Goal: Task Accomplishment & Management: Manage account settings

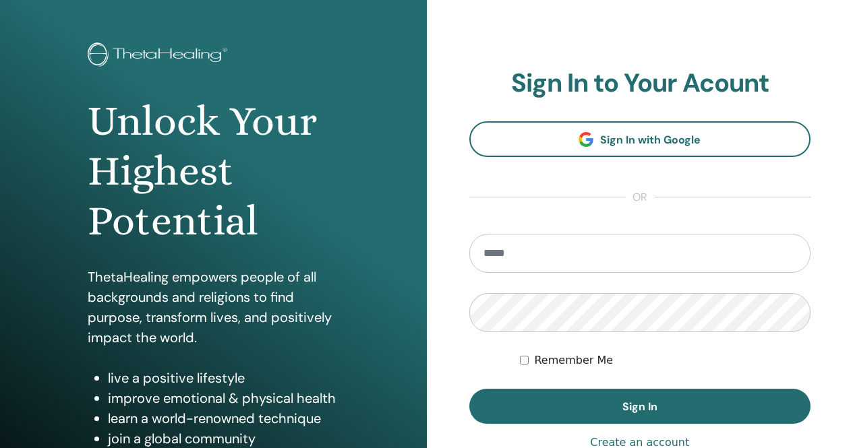
scroll to position [67, 0]
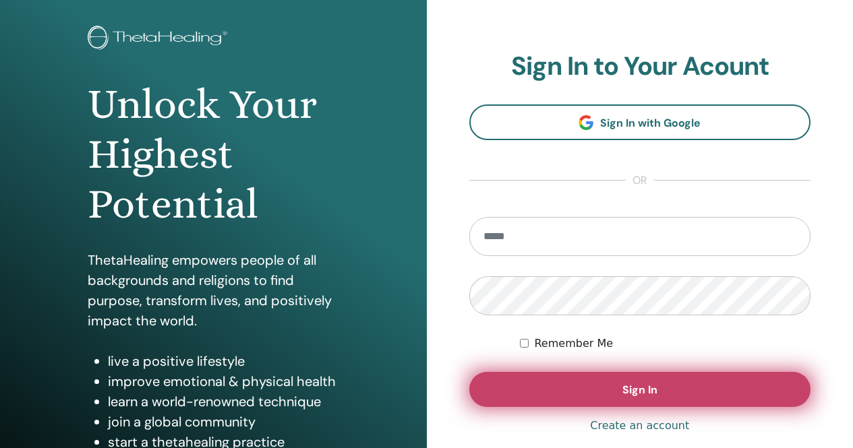
type input "**********"
click at [592, 390] on button "Sign In" at bounding box center [640, 389] width 342 height 35
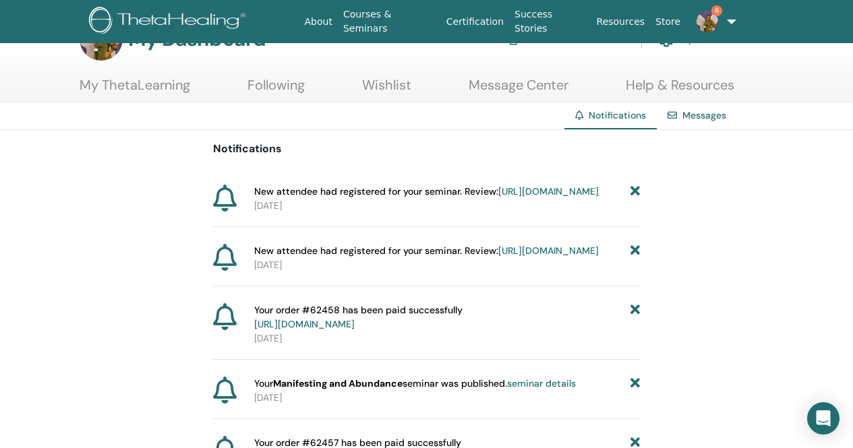
scroll to position [67, 0]
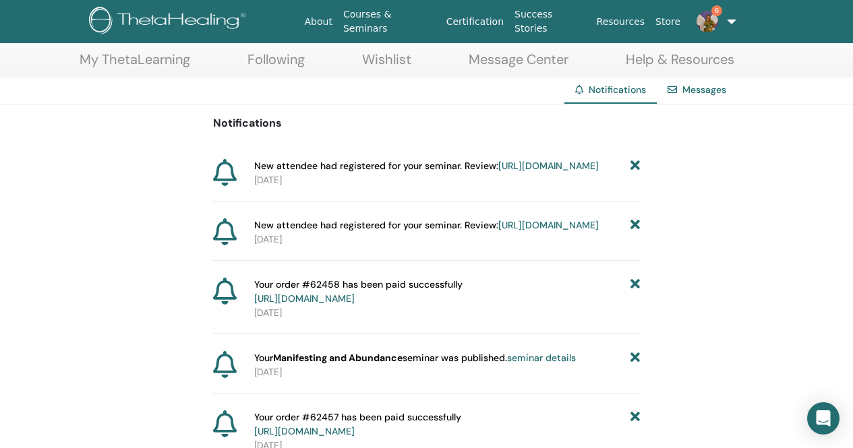
click at [498, 172] on link "https://member.thetahealing.com/instructor/seminar/374451/attendees" at bounding box center [548, 166] width 100 height 12
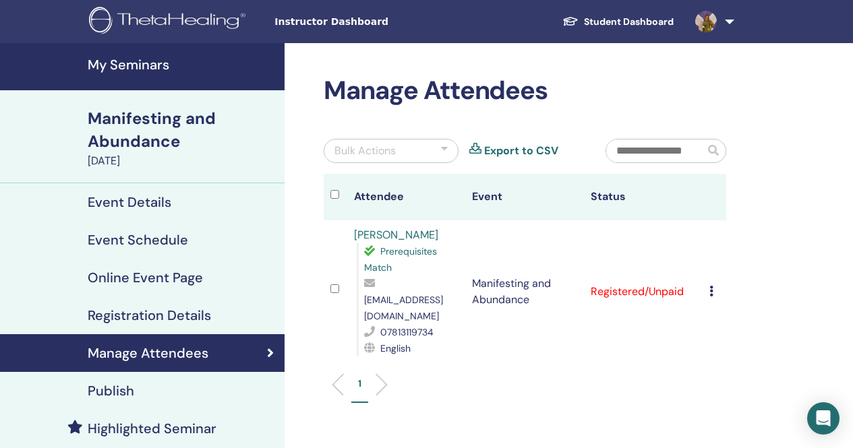
click at [142, 65] on h4 "My Seminars" at bounding box center [182, 65] width 189 height 16
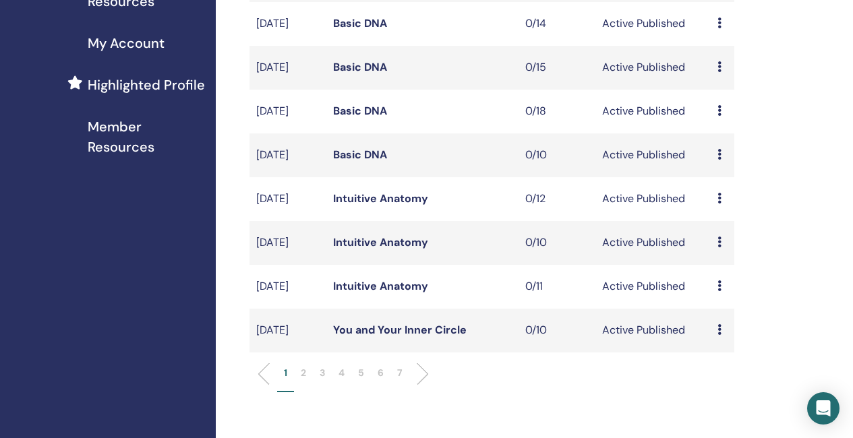
scroll to position [337, 0]
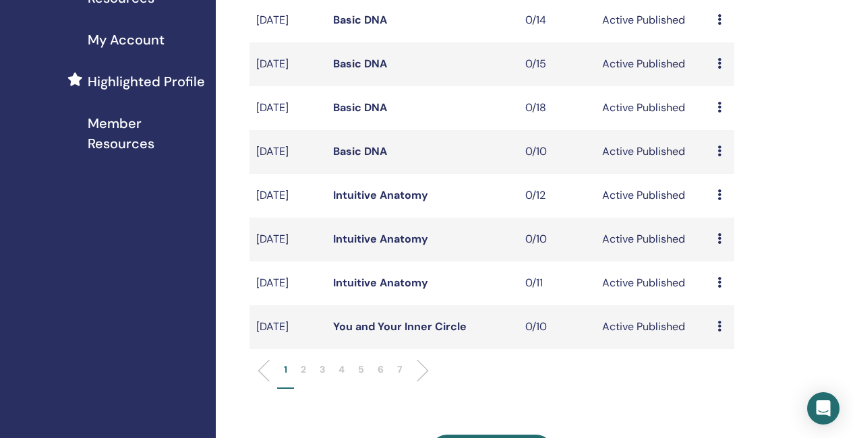
click at [423, 382] on li at bounding box center [417, 370] width 23 height 23
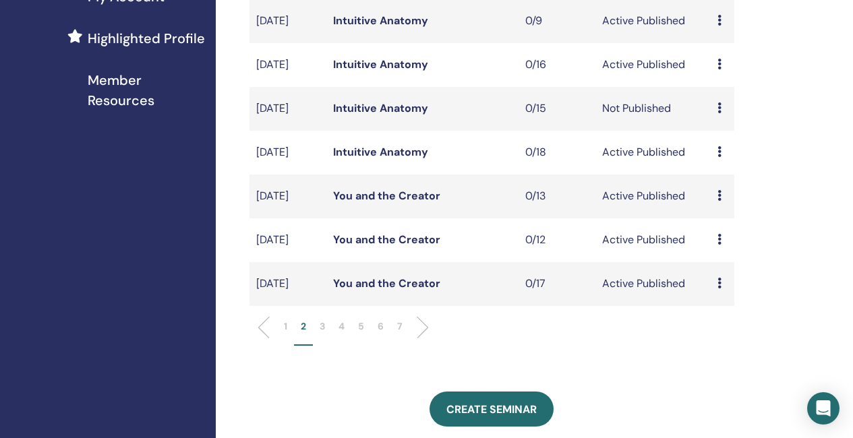
scroll to position [405, 0]
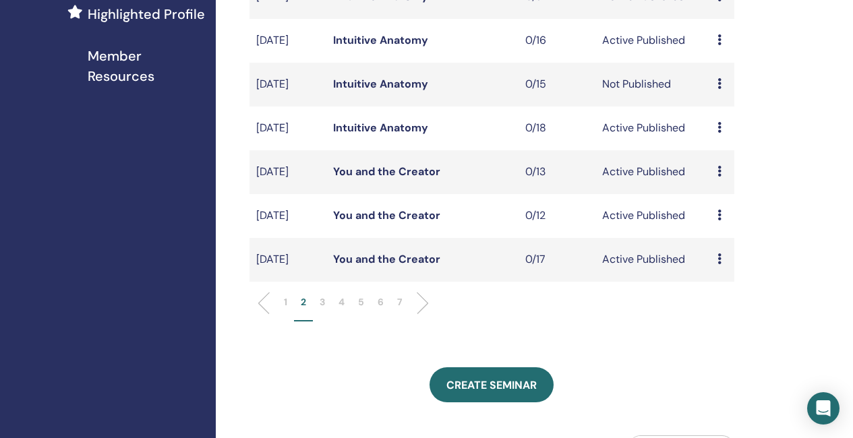
click at [419, 315] on li at bounding box center [417, 303] width 23 height 23
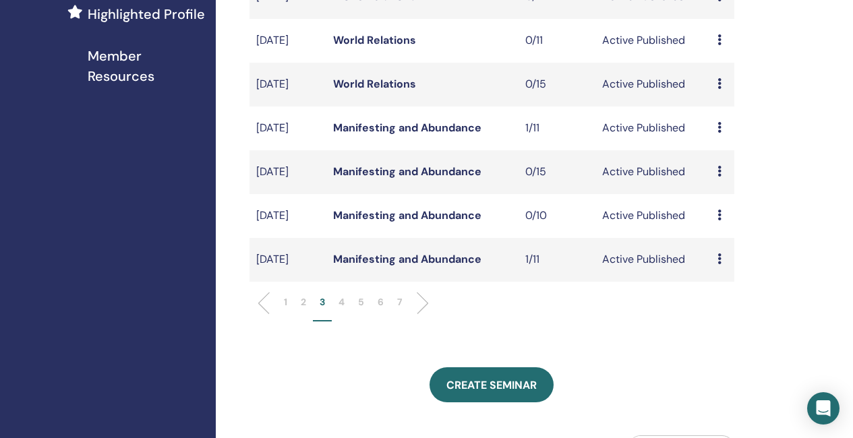
click at [425, 315] on li at bounding box center [417, 303] width 23 height 23
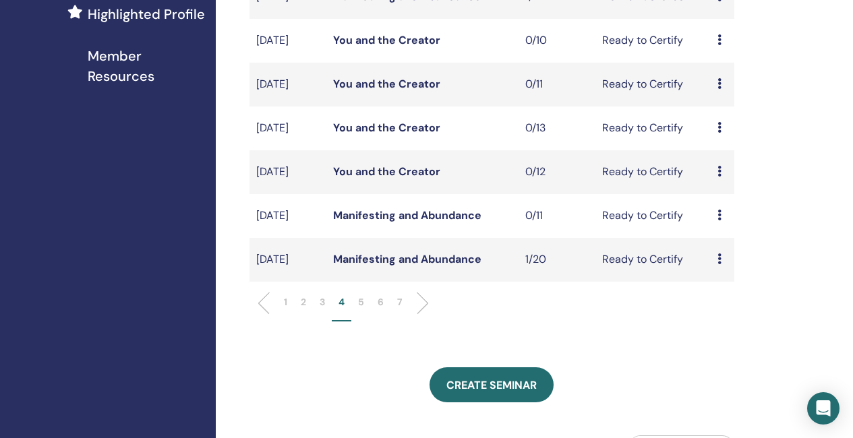
scroll to position [472, 0]
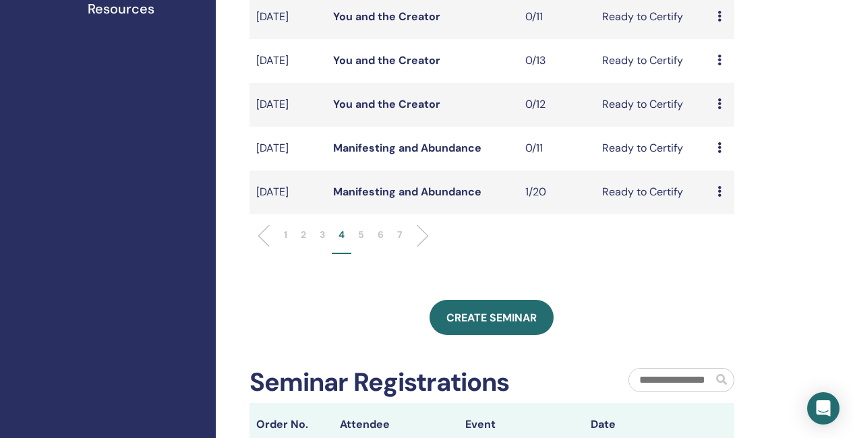
click at [319, 254] on li "3" at bounding box center [322, 241] width 19 height 26
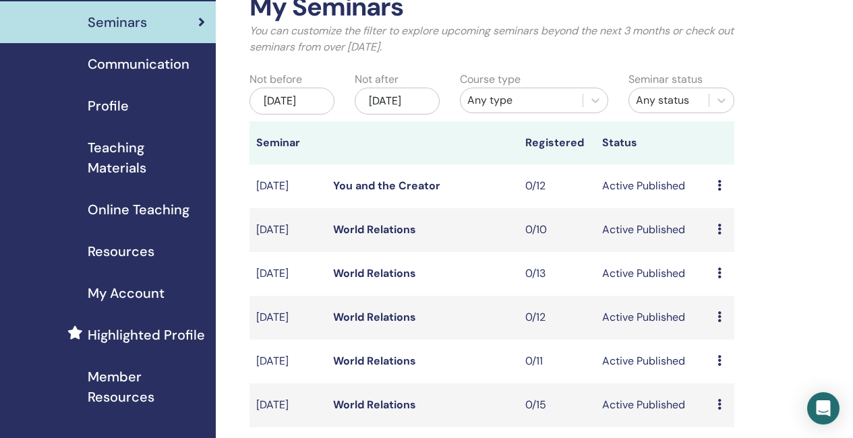
scroll to position [67, 0]
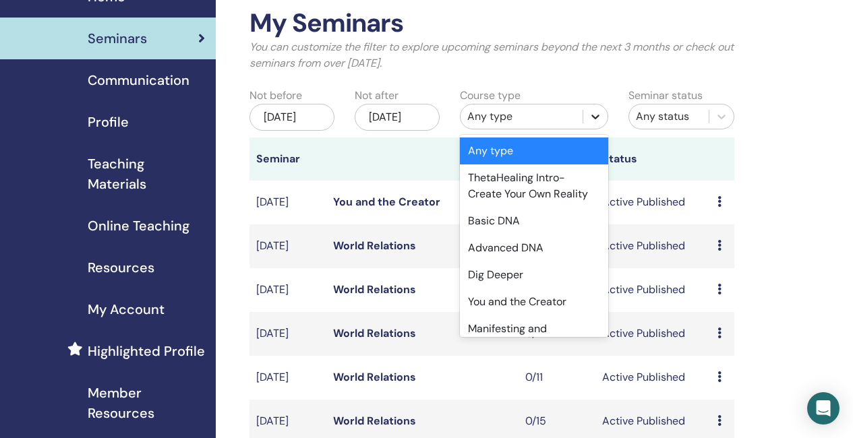
click at [599, 115] on icon at bounding box center [595, 117] width 8 height 5
click at [536, 301] on div "You and the Creator" at bounding box center [534, 302] width 148 height 27
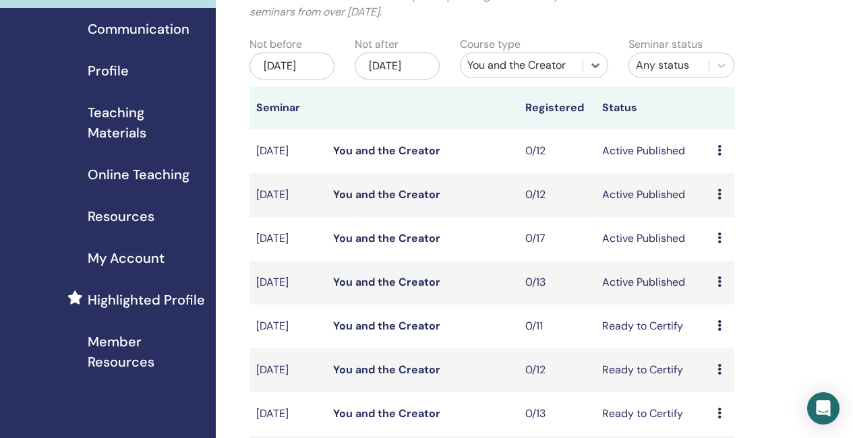
scroll to position [135, 0]
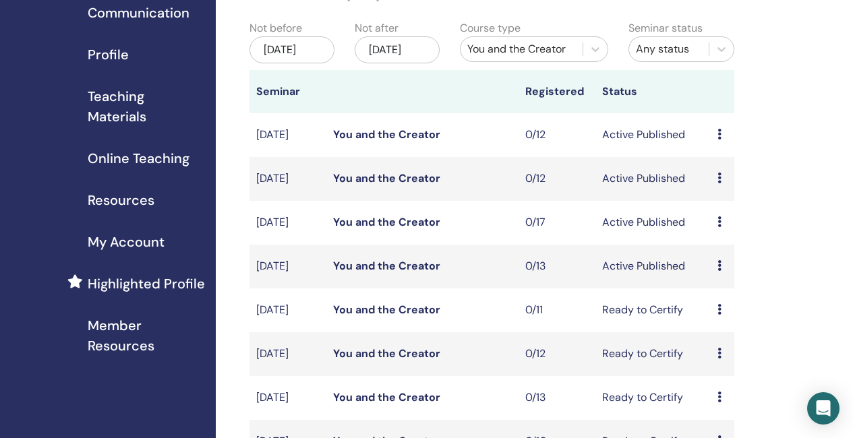
click at [398, 185] on link "You and the Creator" at bounding box center [386, 178] width 107 height 14
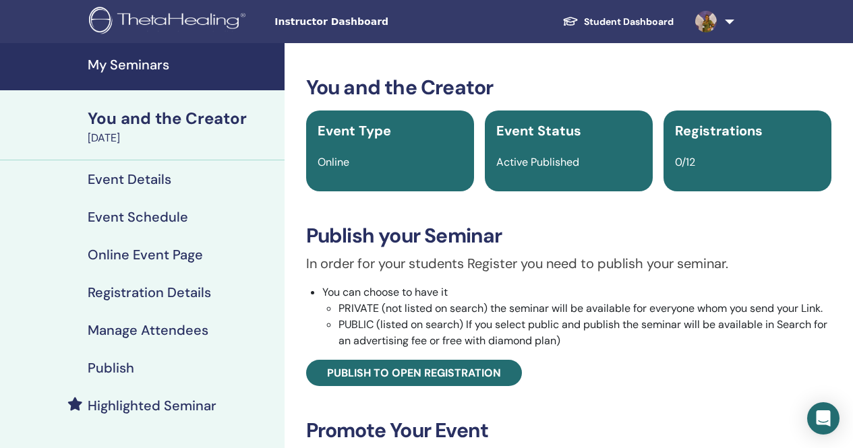
click at [154, 215] on h4 "Event Schedule" at bounding box center [138, 217] width 100 height 16
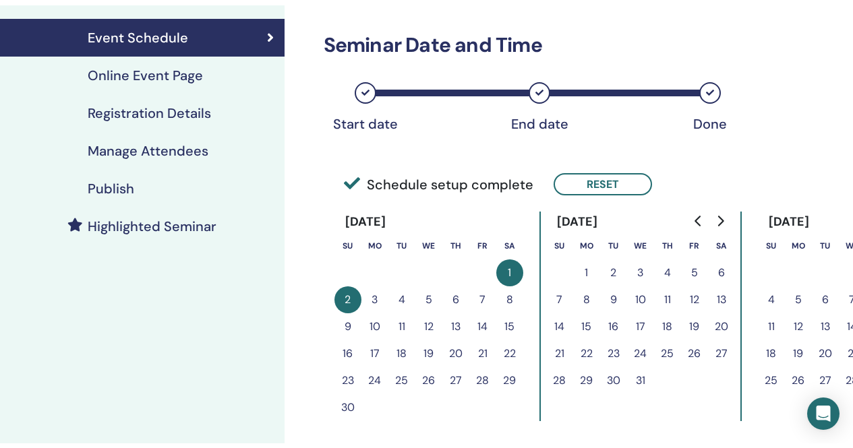
scroll to position [135, 0]
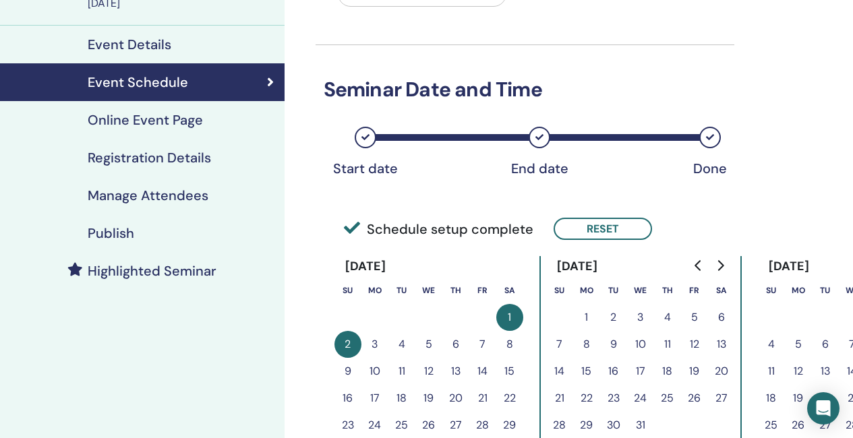
click at [154, 31] on link "Event Details" at bounding box center [142, 45] width 284 height 38
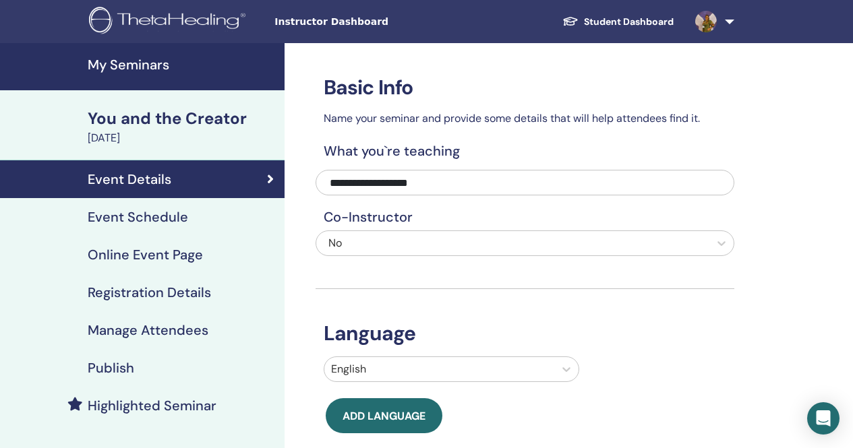
click at [152, 52] on link "My Seminars" at bounding box center [142, 66] width 284 height 47
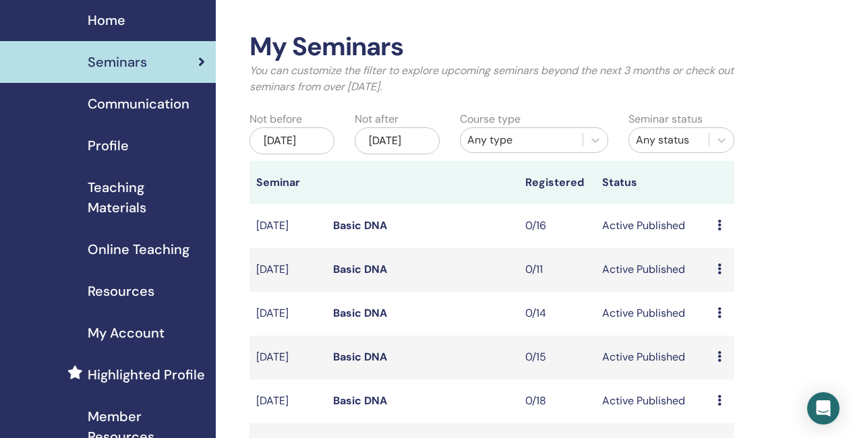
scroll to position [67, 0]
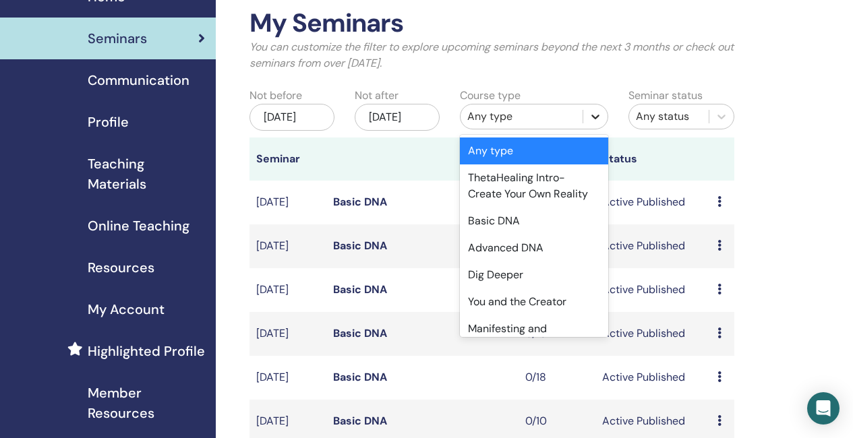
click at [595, 107] on div at bounding box center [595, 116] width 24 height 24
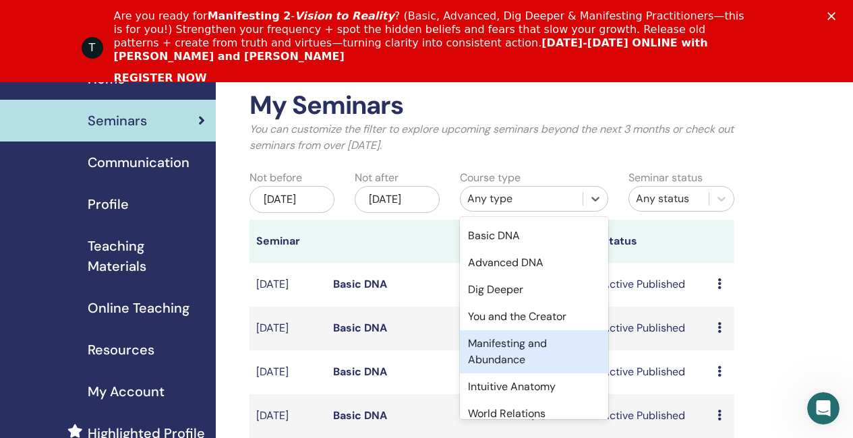
click at [520, 360] on div "Manifesting and Abundance" at bounding box center [534, 351] width 148 height 43
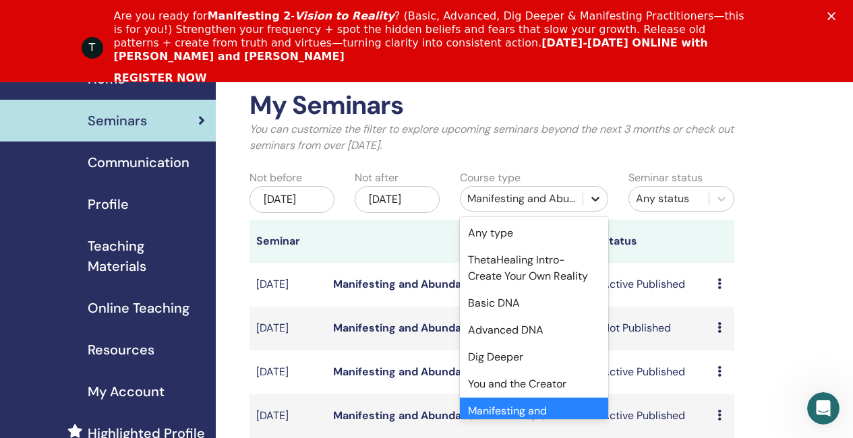
click at [598, 191] on div at bounding box center [595, 199] width 24 height 24
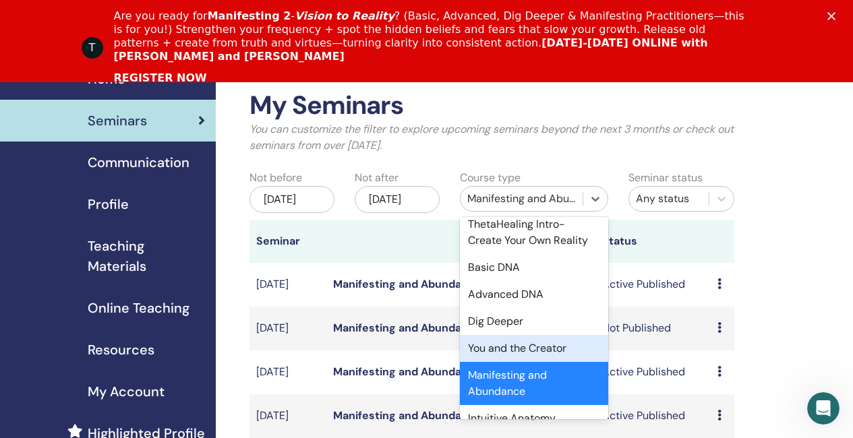
click at [558, 347] on div "You and the Creator" at bounding box center [534, 348] width 148 height 27
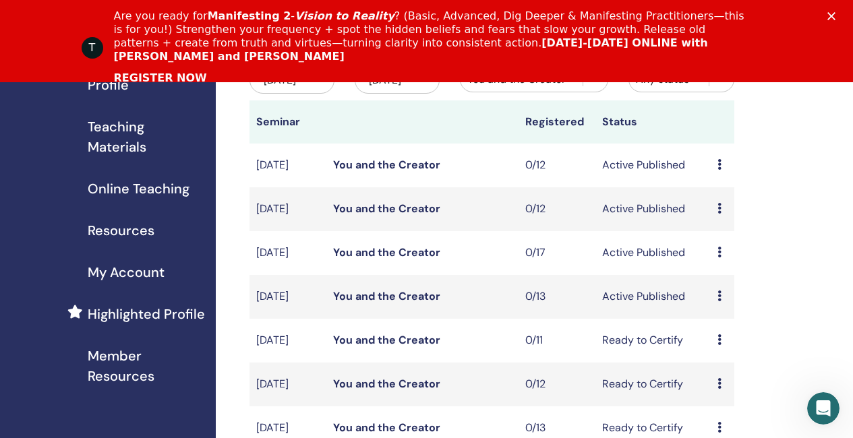
scroll to position [202, 0]
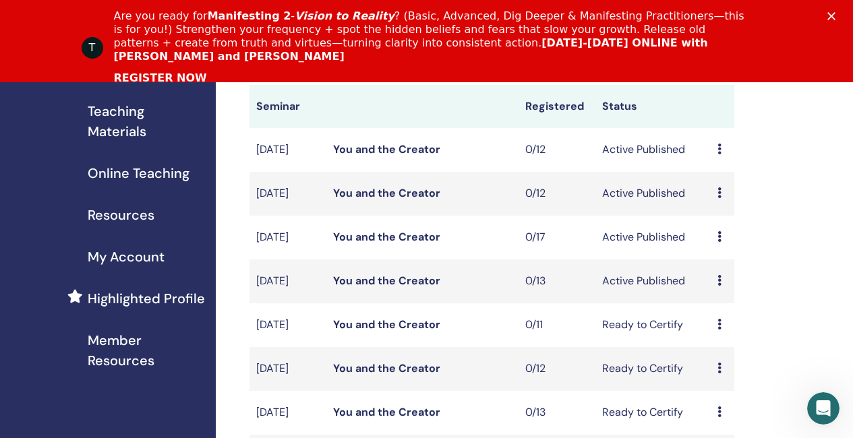
click at [376, 200] on link "You and the Creator" at bounding box center [386, 193] width 107 height 14
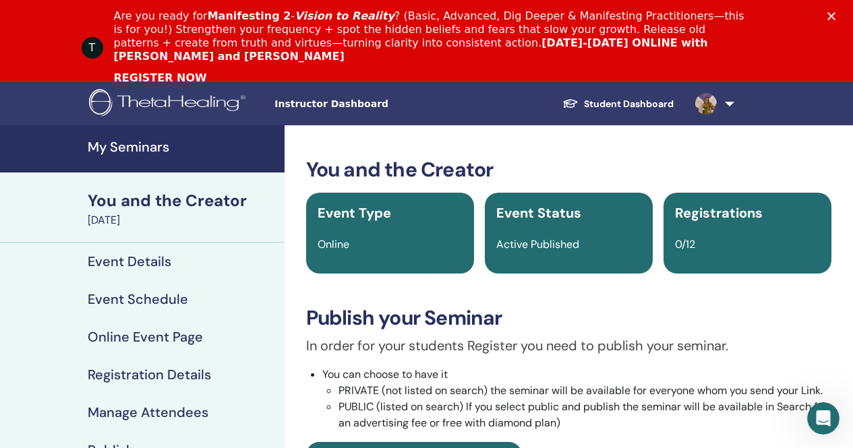
click at [168, 260] on h4 "Event Details" at bounding box center [130, 261] width 84 height 16
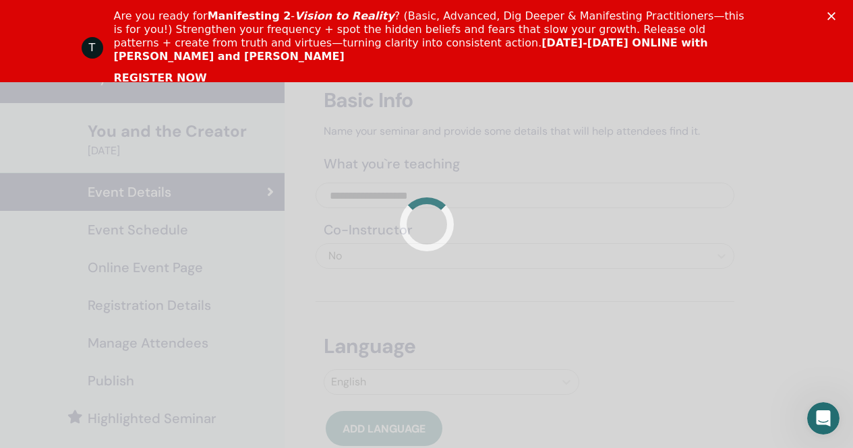
scroll to position [67, 0]
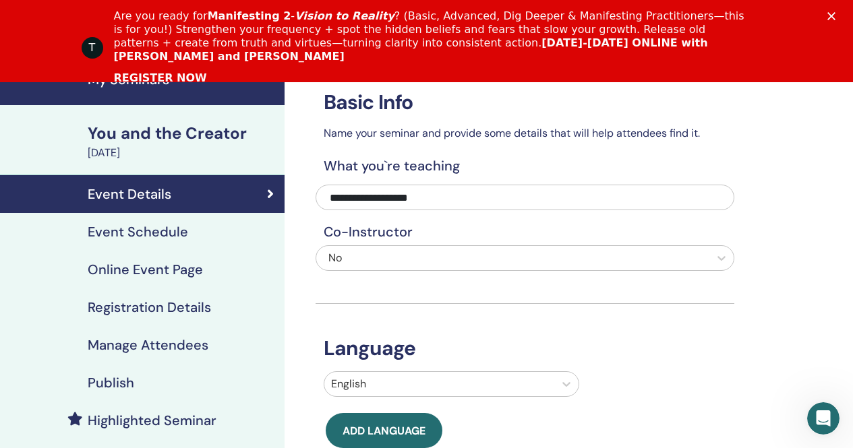
click at [193, 150] on div "November 01, 2025" at bounding box center [182, 153] width 189 height 16
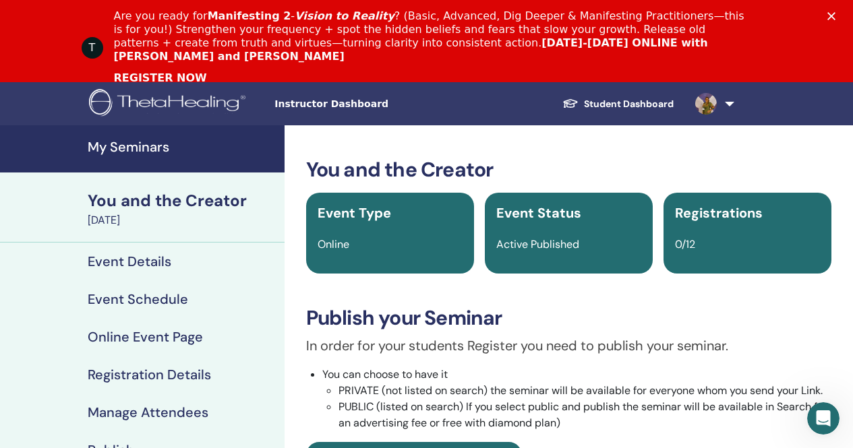
click at [140, 149] on h4 "My Seminars" at bounding box center [182, 147] width 189 height 16
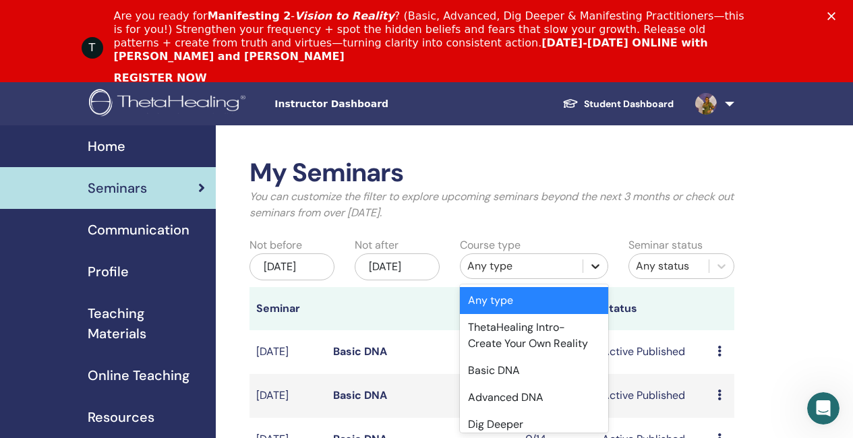
click at [594, 266] on icon at bounding box center [595, 266] width 13 height 13
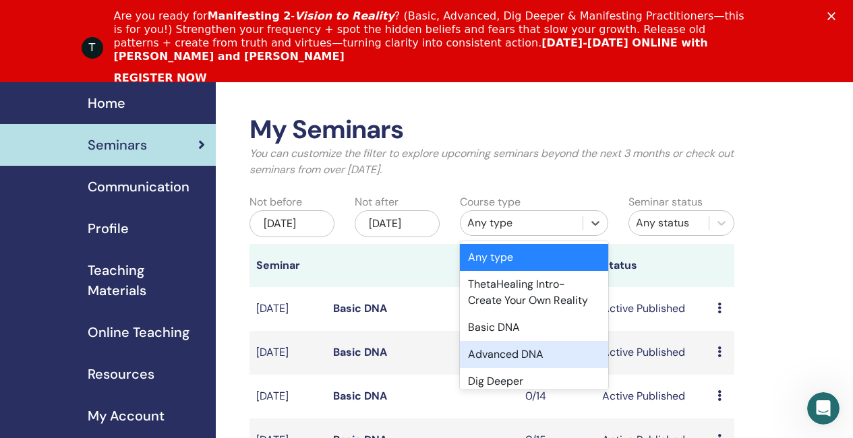
scroll to position [67, 0]
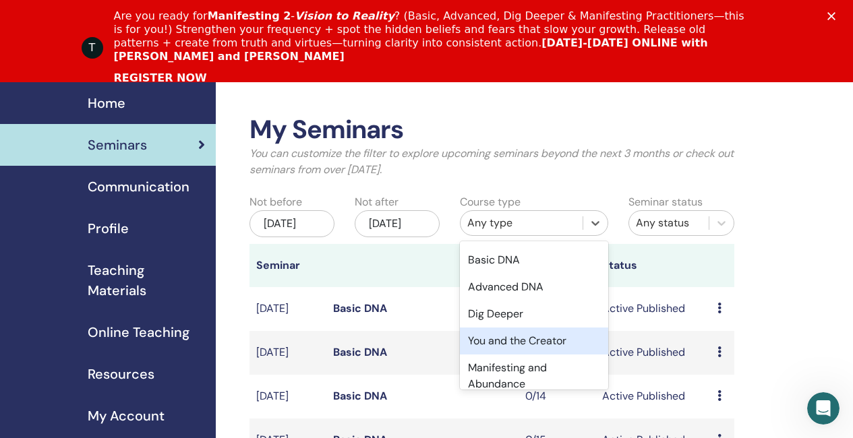
click at [549, 341] on div "You and the Creator" at bounding box center [534, 341] width 148 height 27
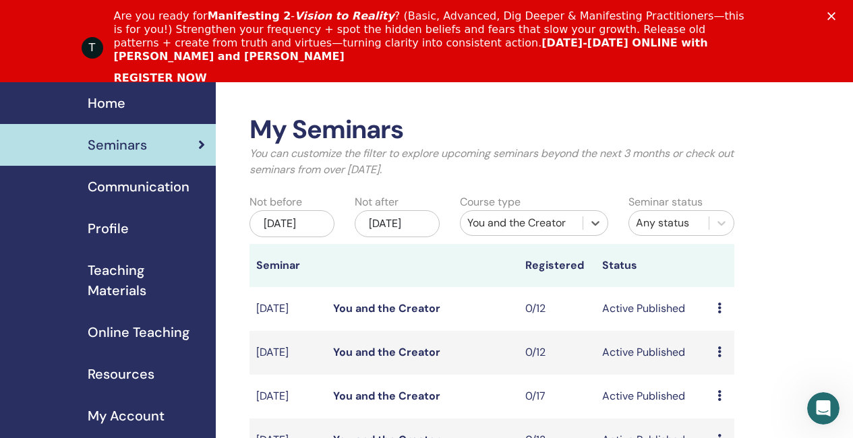
scroll to position [111, 0]
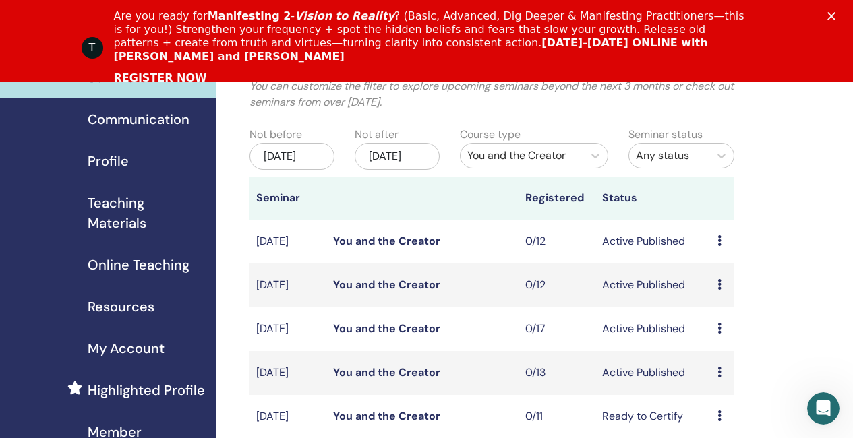
click at [424, 248] on link "You and the Creator" at bounding box center [386, 241] width 107 height 14
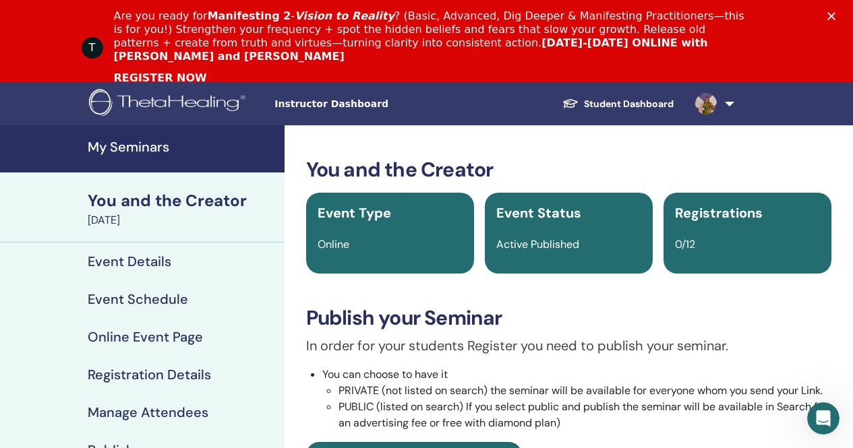
click at [145, 256] on h4 "Event Details" at bounding box center [130, 261] width 84 height 16
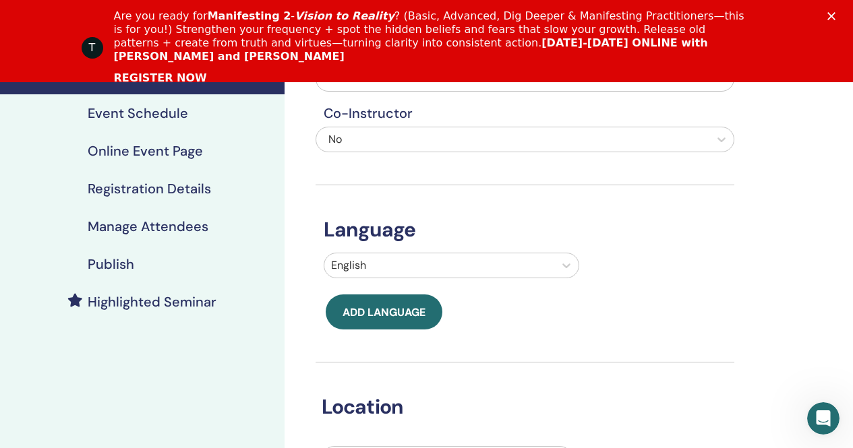
scroll to position [202, 0]
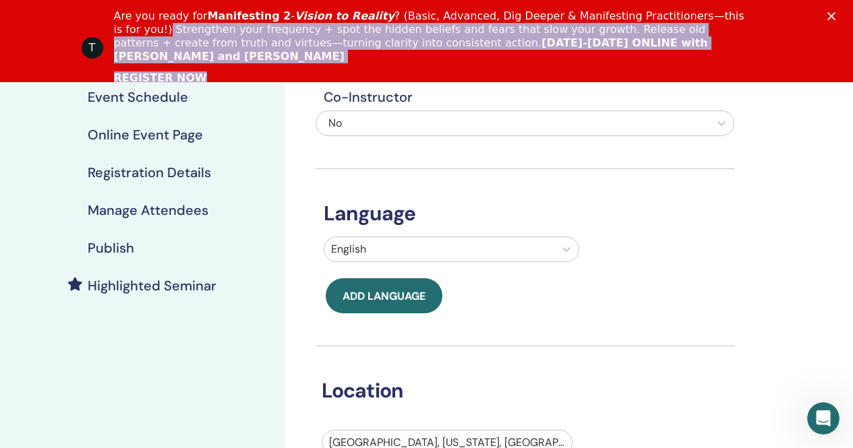
click at [841, 9] on div "T Are you ready for Manifesting 2 - Vision to Reality ? (Basic, Advanced, Dig D…" at bounding box center [426, 47] width 853 height 85
click at [837, 22] on div "T Are you ready for Manifesting 2 - Vision to Reality ? (Basic, Advanced, Dig D…" at bounding box center [426, 47] width 853 height 85
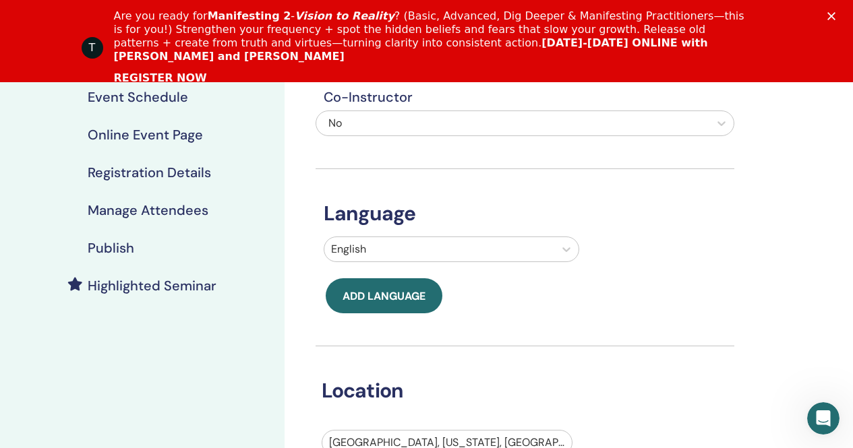
click at [835, 16] on icon "Close" at bounding box center [831, 16] width 8 height 8
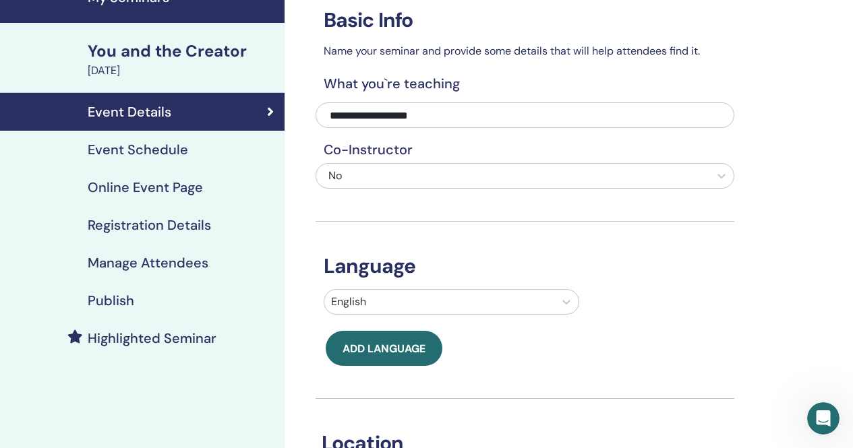
scroll to position [0, 0]
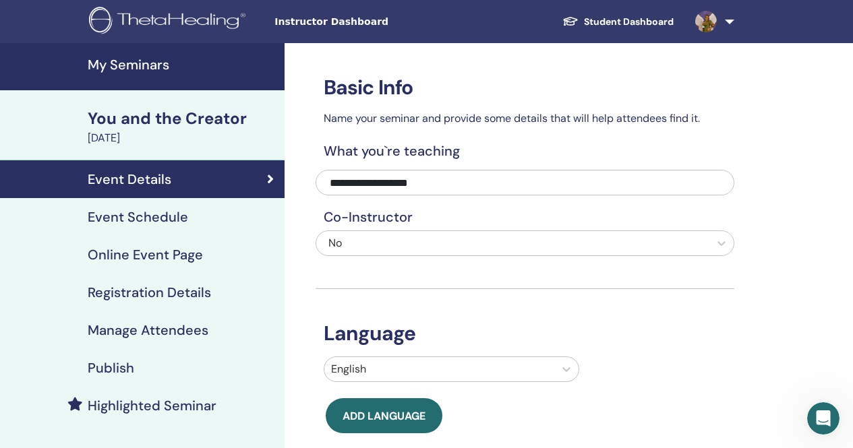
click at [153, 122] on div "You and the Creator" at bounding box center [182, 118] width 189 height 23
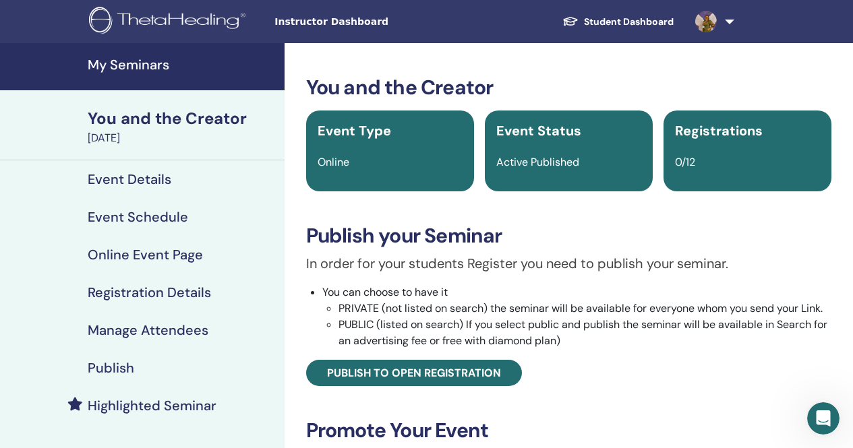
click at [142, 69] on h4 "My Seminars" at bounding box center [182, 65] width 189 height 16
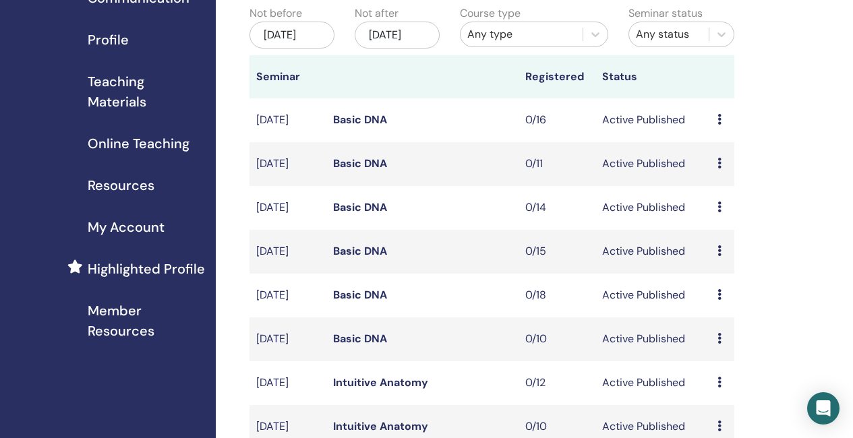
scroll to position [135, 0]
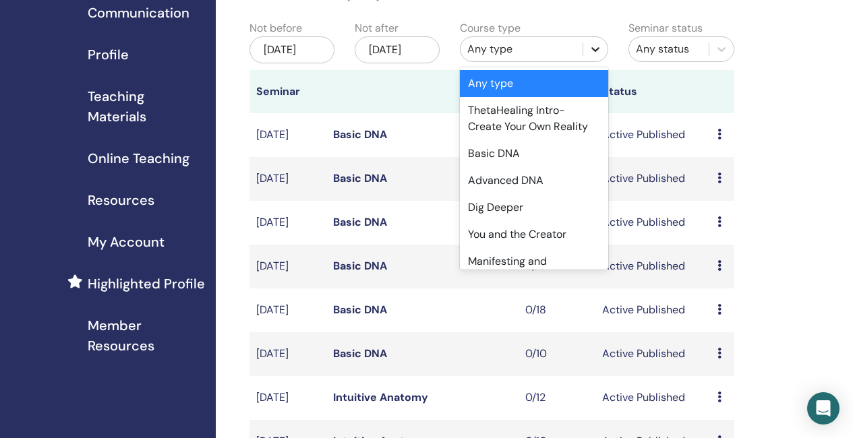
click at [595, 53] on icon at bounding box center [595, 48] width 13 height 13
click at [505, 237] on div "You and the Creator" at bounding box center [534, 234] width 148 height 27
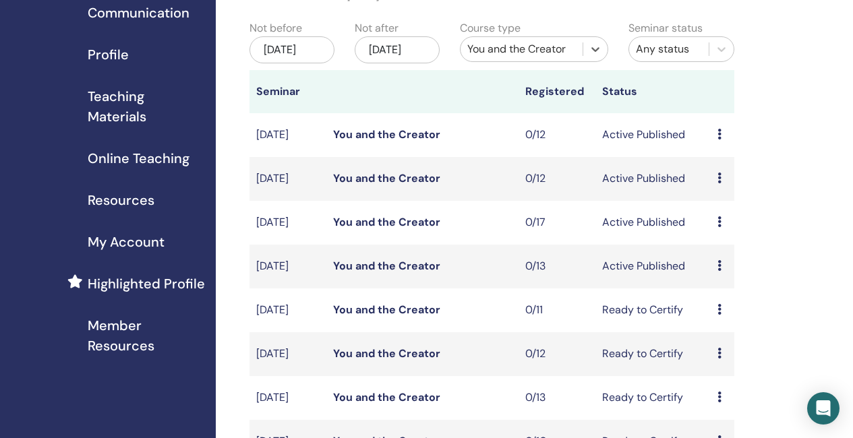
click at [359, 273] on link "You and the Creator" at bounding box center [386, 266] width 107 height 14
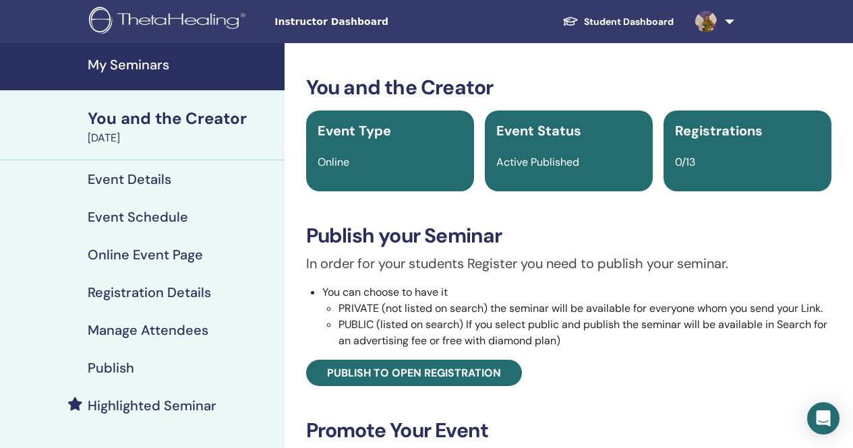
click at [164, 173] on h4 "Event Details" at bounding box center [130, 179] width 84 height 16
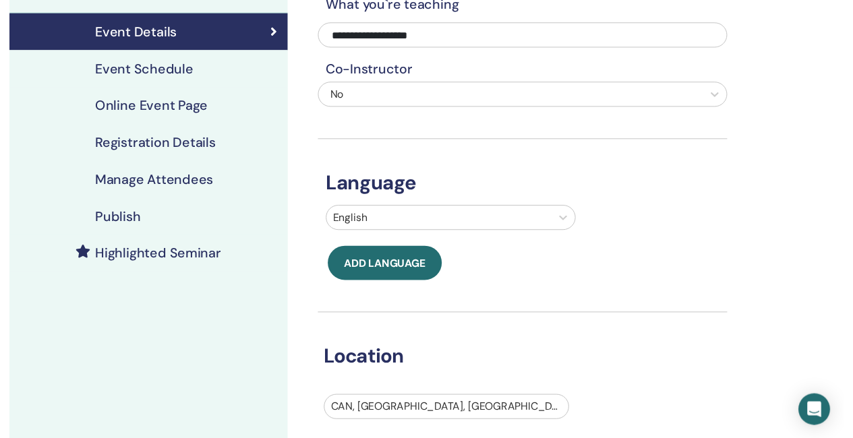
scroll to position [135, 0]
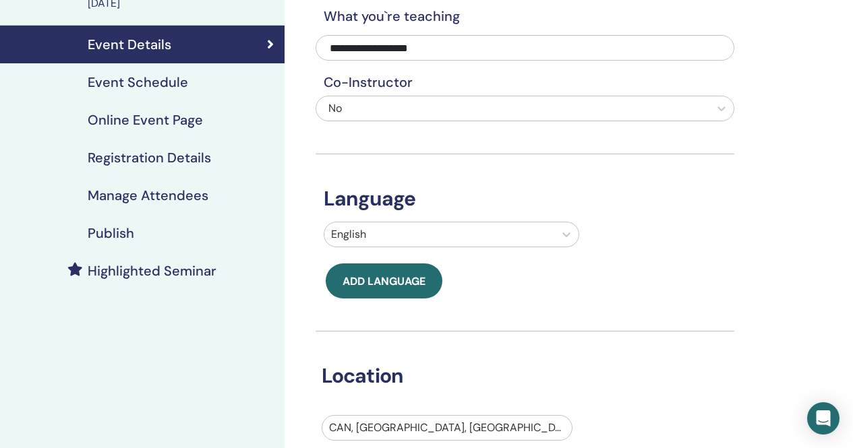
click at [175, 82] on h4 "Event Schedule" at bounding box center [138, 82] width 100 height 16
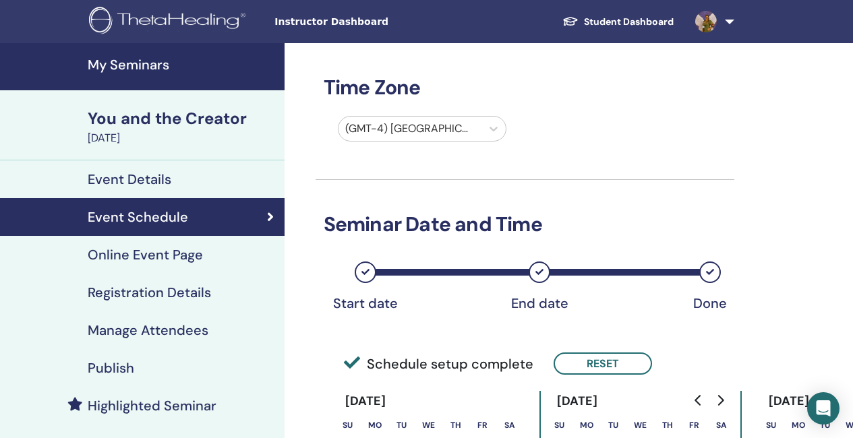
click at [134, 58] on h4 "My Seminars" at bounding box center [182, 65] width 189 height 16
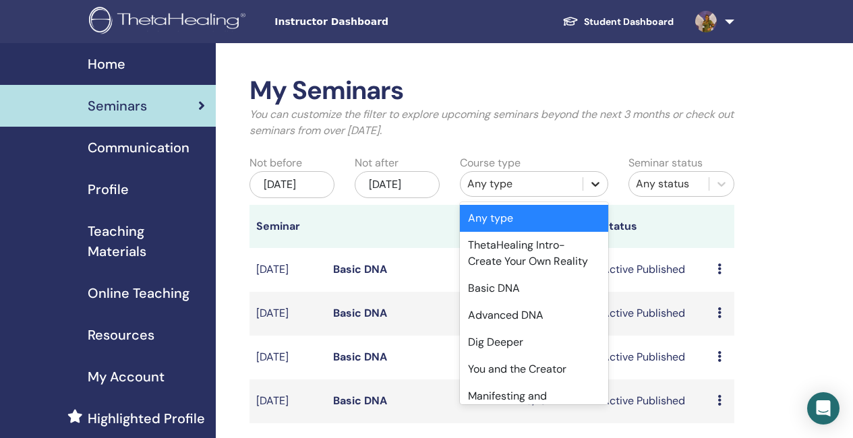
click at [601, 183] on icon at bounding box center [595, 183] width 13 height 13
click at [539, 366] on div "You and the Creator" at bounding box center [534, 369] width 148 height 27
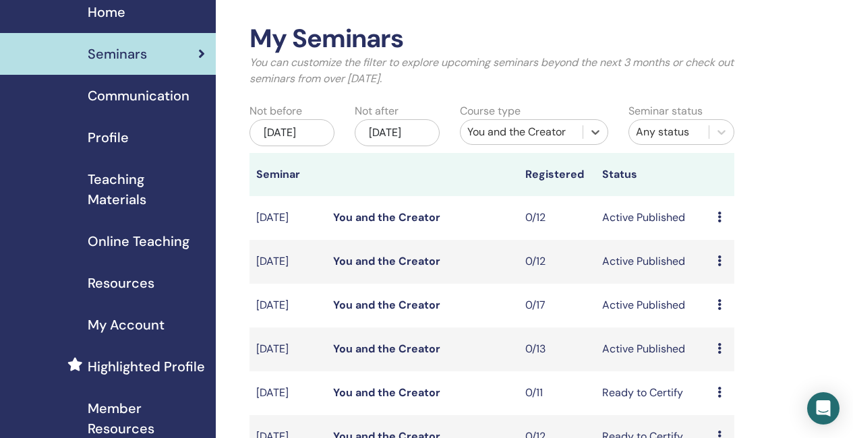
scroll to position [67, 0]
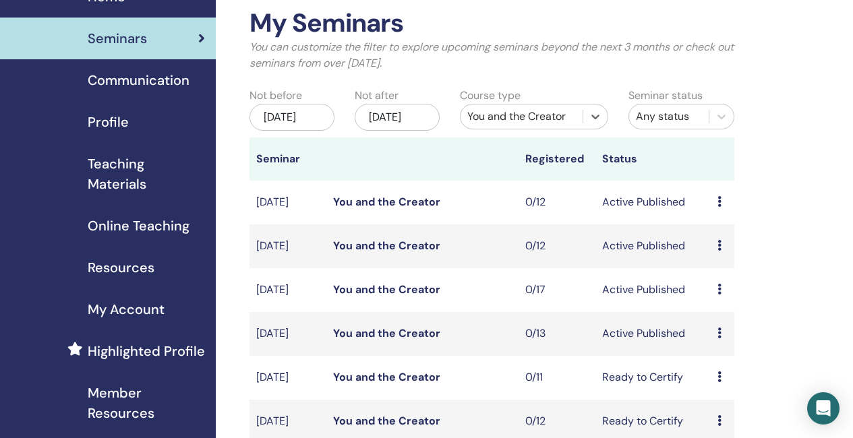
click at [390, 297] on link "You and the Creator" at bounding box center [386, 289] width 107 height 14
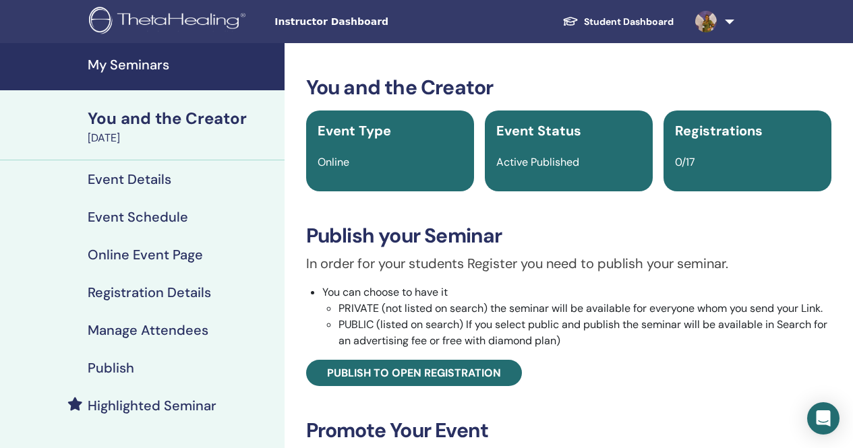
click at [158, 176] on h4 "Event Details" at bounding box center [130, 179] width 84 height 16
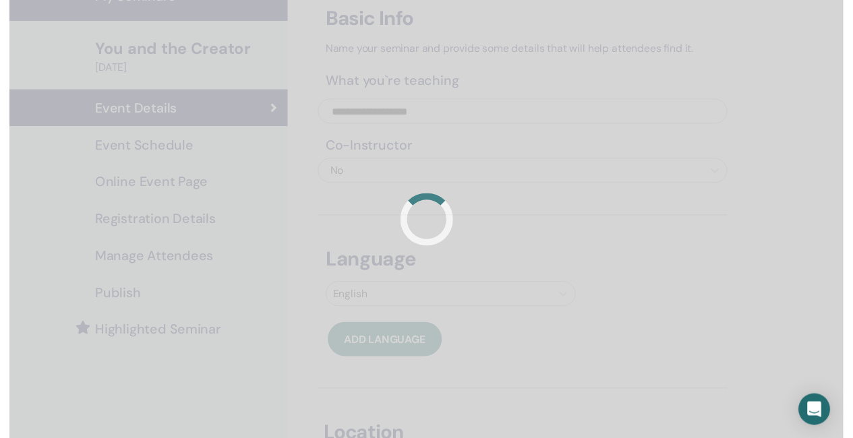
scroll to position [67, 0]
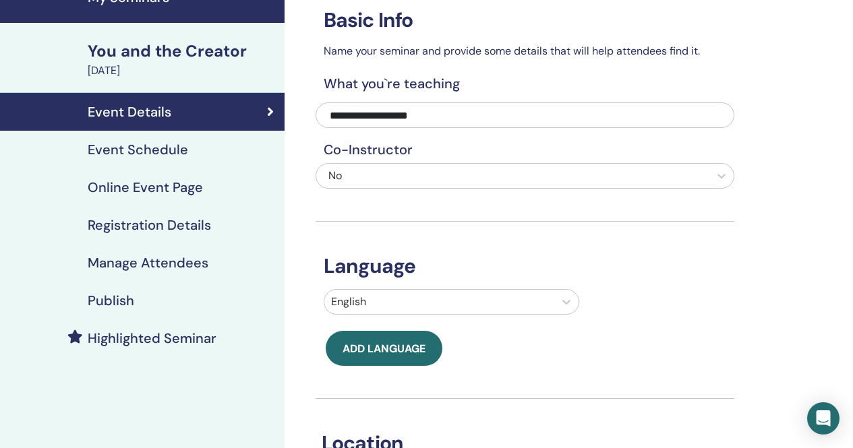
click at [175, 137] on link "Event Schedule" at bounding box center [142, 150] width 284 height 38
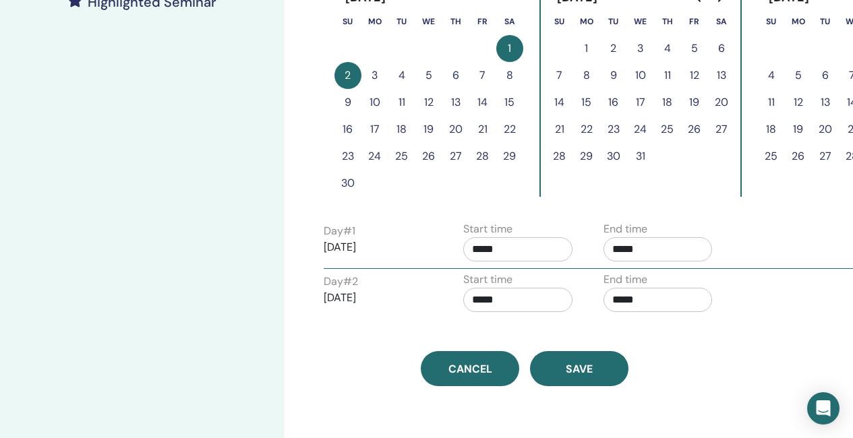
scroll to position [405, 0]
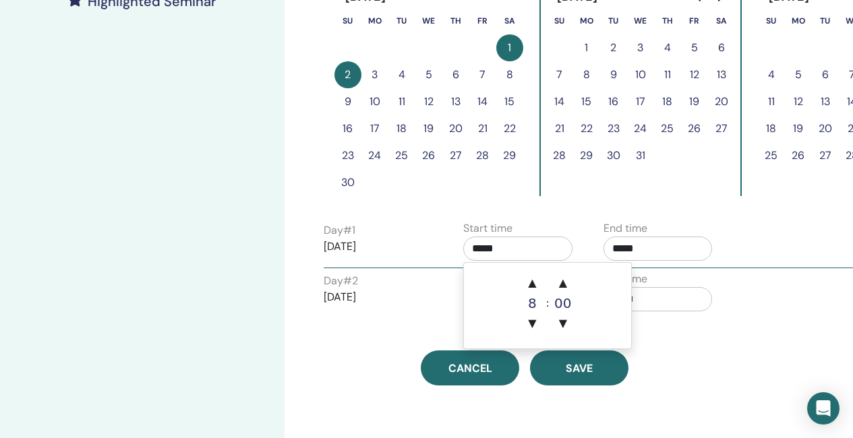
click at [516, 243] on input "*****" at bounding box center [517, 249] width 109 height 24
click at [528, 318] on span "▼" at bounding box center [531, 323] width 27 height 27
type input "*****"
click at [661, 243] on input "*****" at bounding box center [657, 249] width 109 height 24
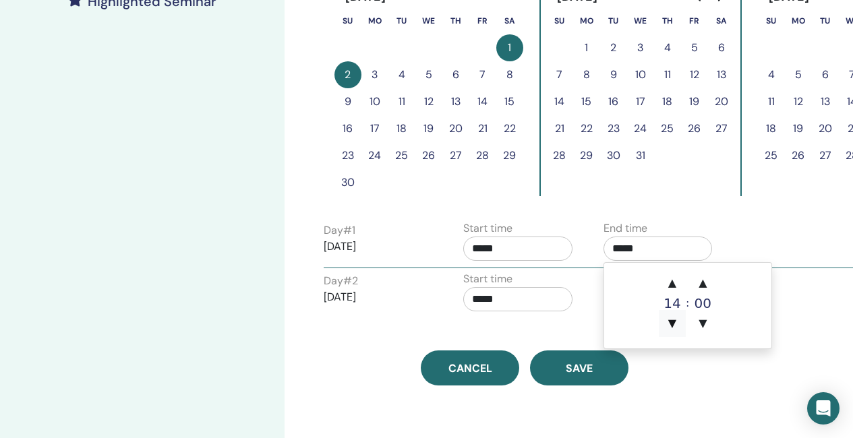
click at [669, 322] on span "▼" at bounding box center [672, 323] width 27 height 27
type input "*****"
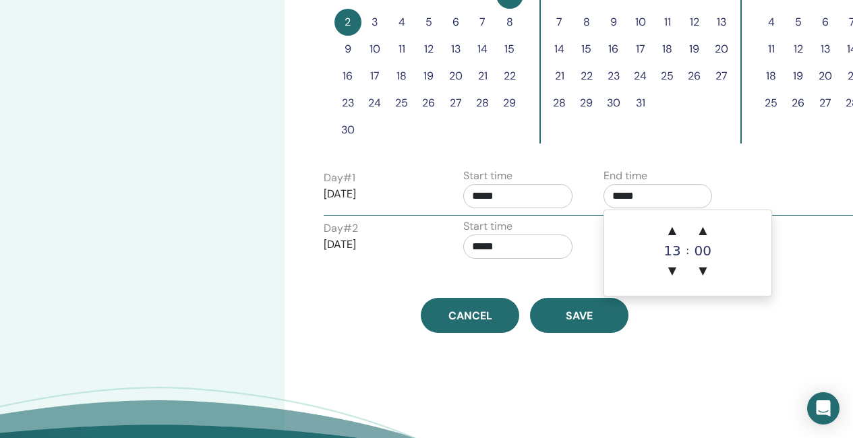
scroll to position [472, 0]
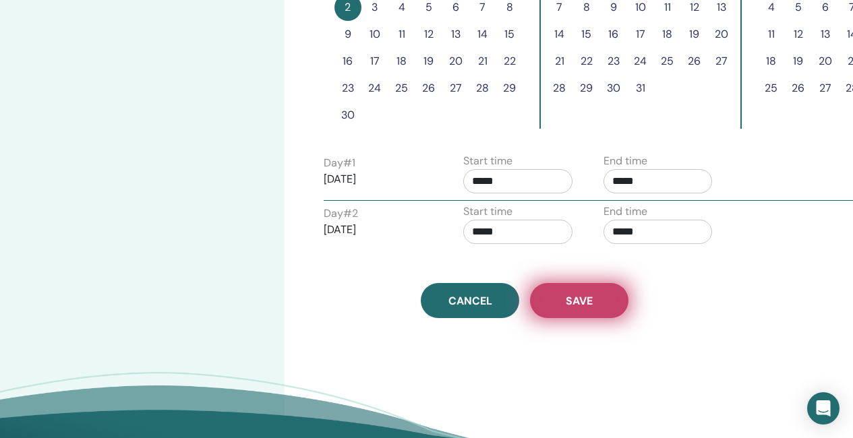
click at [598, 296] on button "Save" at bounding box center [579, 300] width 98 height 35
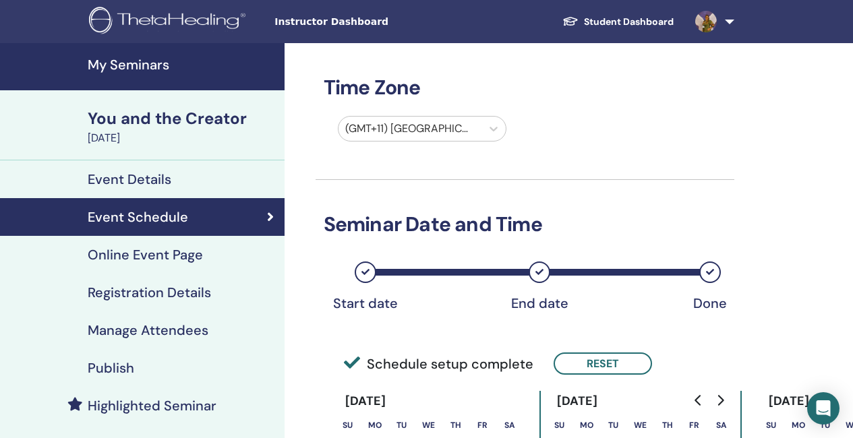
click at [160, 72] on h4 "My Seminars" at bounding box center [182, 65] width 189 height 16
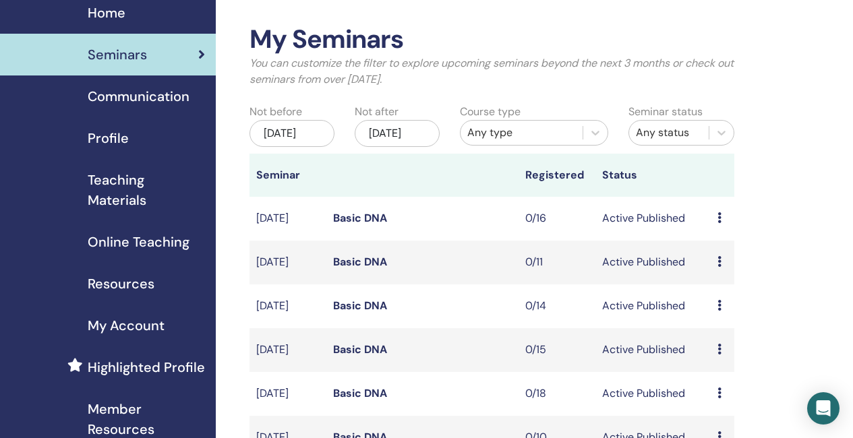
scroll to position [67, 0]
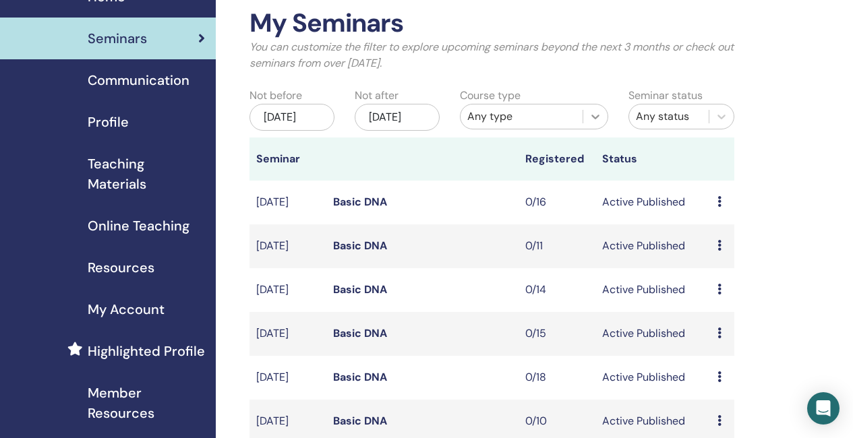
click at [600, 121] on icon at bounding box center [595, 116] width 13 height 13
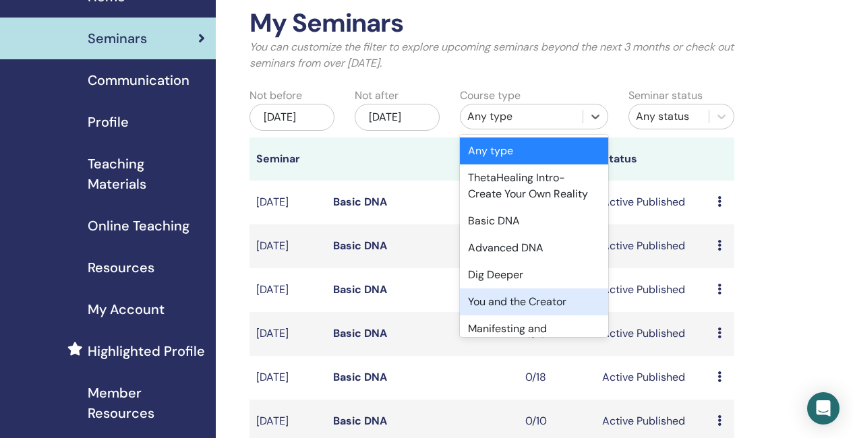
click at [512, 299] on div "You and the Creator" at bounding box center [534, 302] width 148 height 27
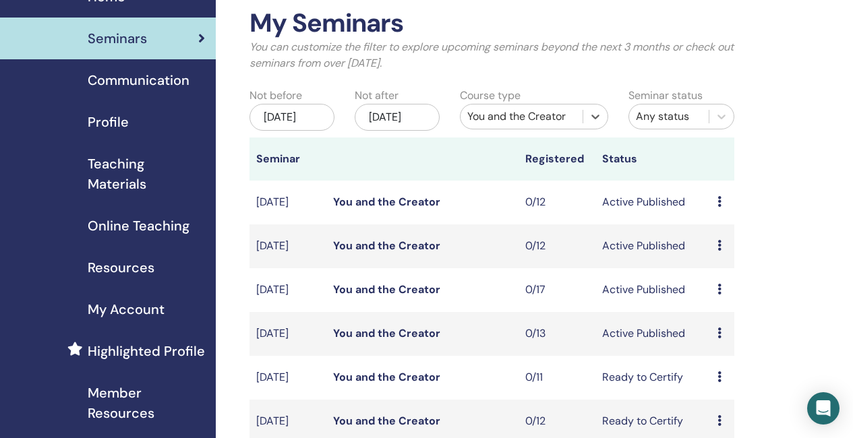
drag, startPoint x: 719, startPoint y: 212, endPoint x: 723, endPoint y: 218, distance: 7.9
click at [722, 210] on div "Preview Edit Attendees Cancel" at bounding box center [721, 202] width 9 height 16
click at [731, 285] on p "Cancel" at bounding box center [730, 289] width 51 height 16
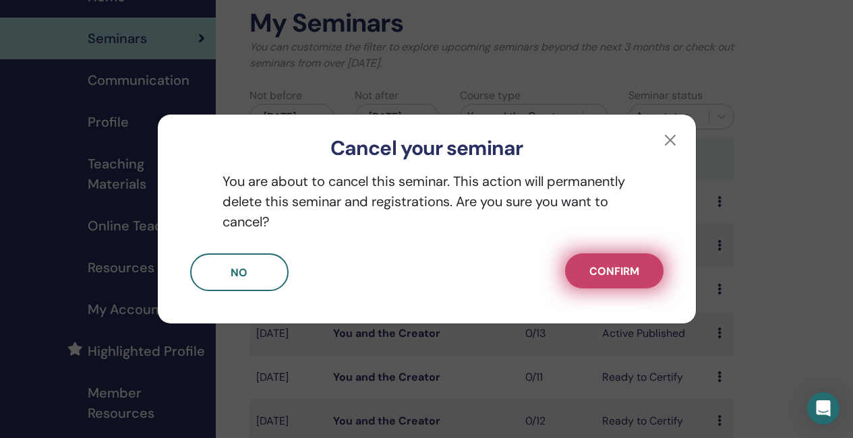
click at [628, 273] on span "Confirm" at bounding box center [614, 271] width 50 height 14
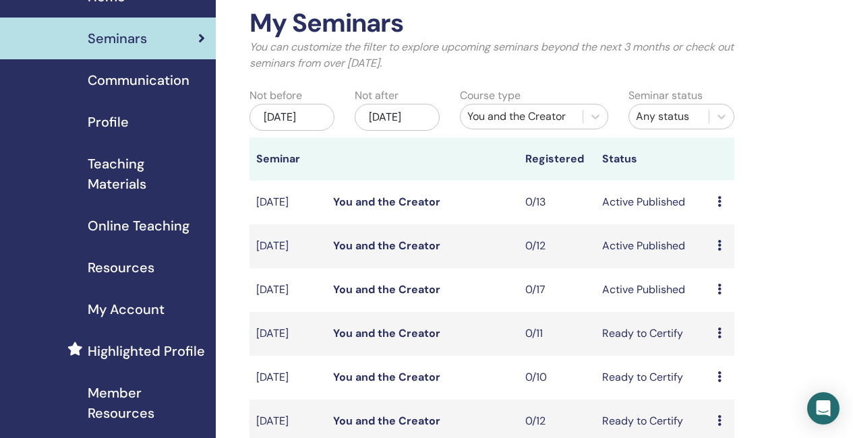
click at [415, 209] on link "You and the Creator" at bounding box center [386, 202] width 107 height 14
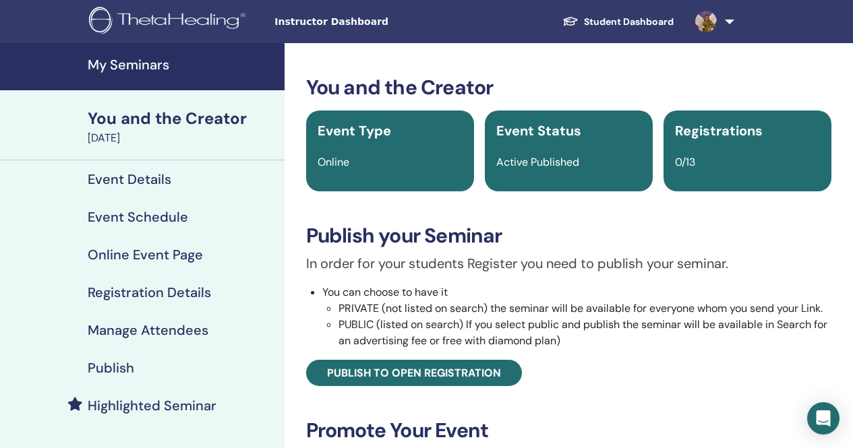
click at [155, 71] on h4 "My Seminars" at bounding box center [182, 65] width 189 height 16
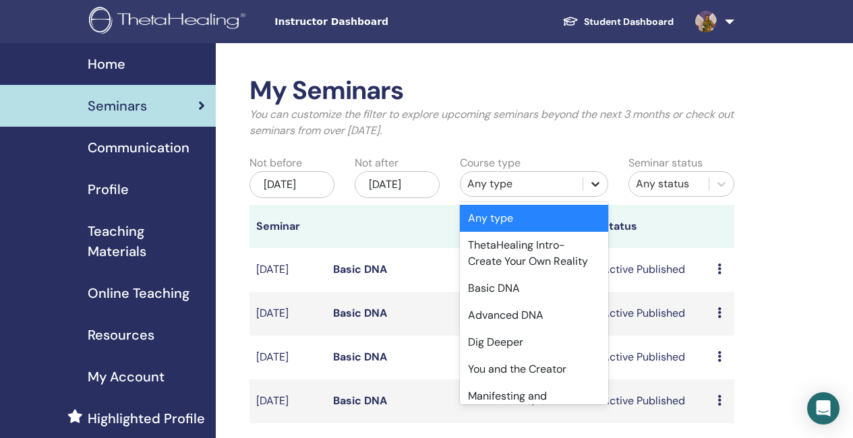
click at [600, 187] on icon at bounding box center [595, 183] width 13 height 13
click at [548, 369] on div "You and the Creator" at bounding box center [534, 369] width 148 height 27
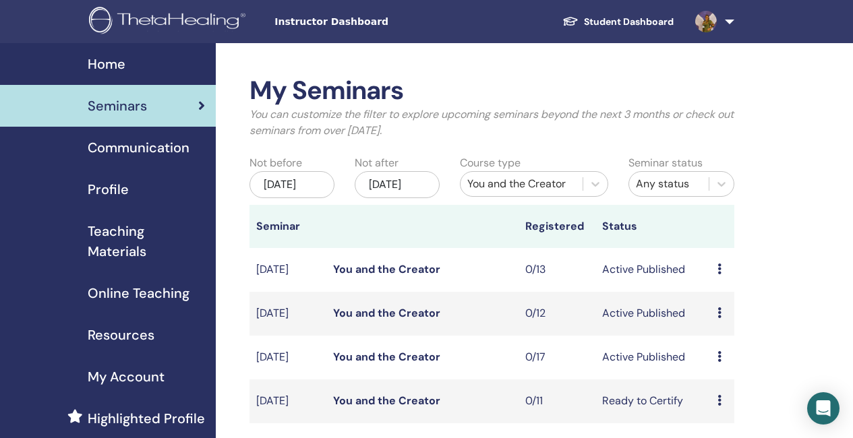
click at [414, 320] on link "You and the Creator" at bounding box center [386, 313] width 107 height 14
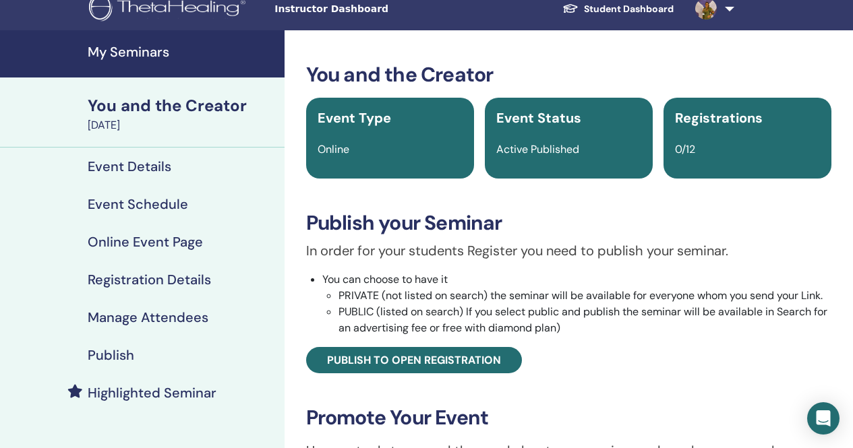
scroll to position [67, 0]
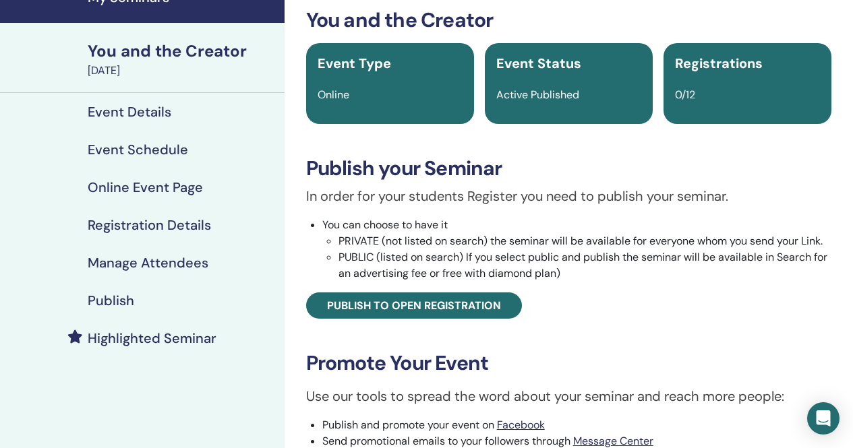
click at [176, 337] on h4 "Highlighted Seminar" at bounding box center [152, 338] width 129 height 16
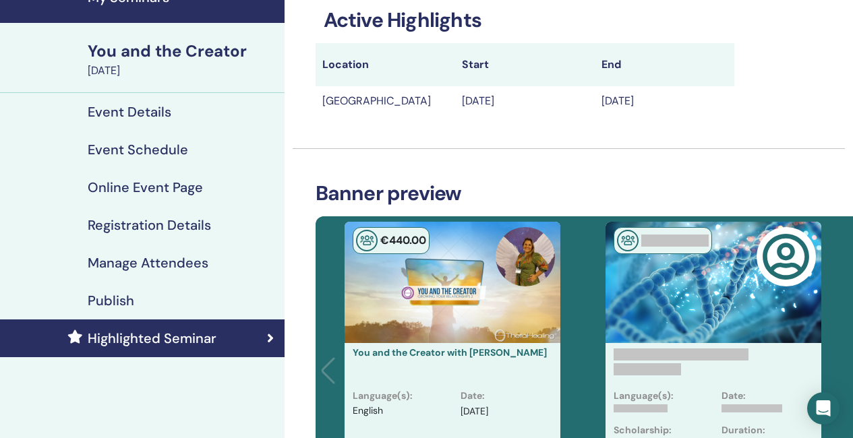
click at [142, 111] on h4 "Event Details" at bounding box center [130, 112] width 84 height 16
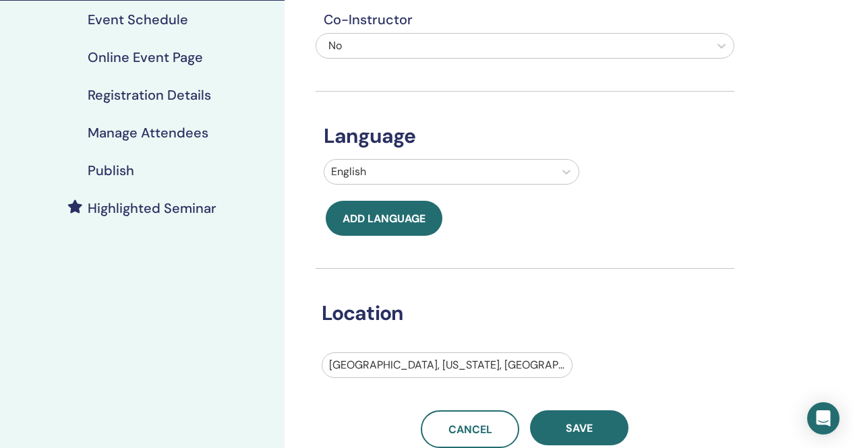
scroll to position [135, 0]
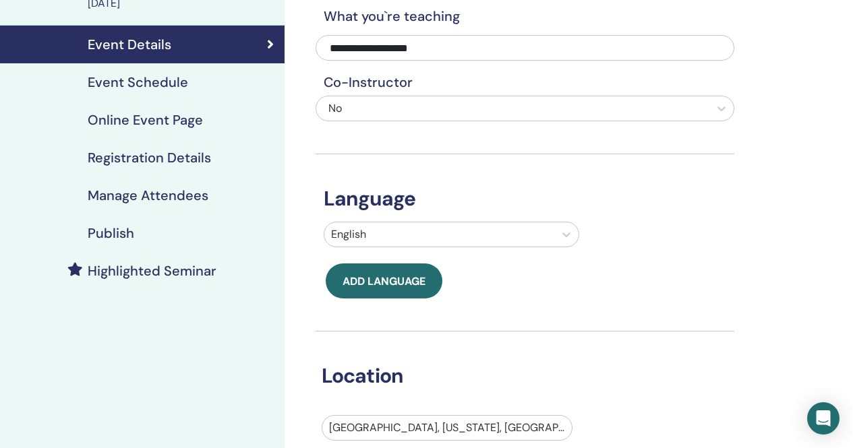
click at [159, 155] on h4 "Registration Details" at bounding box center [149, 158] width 123 height 16
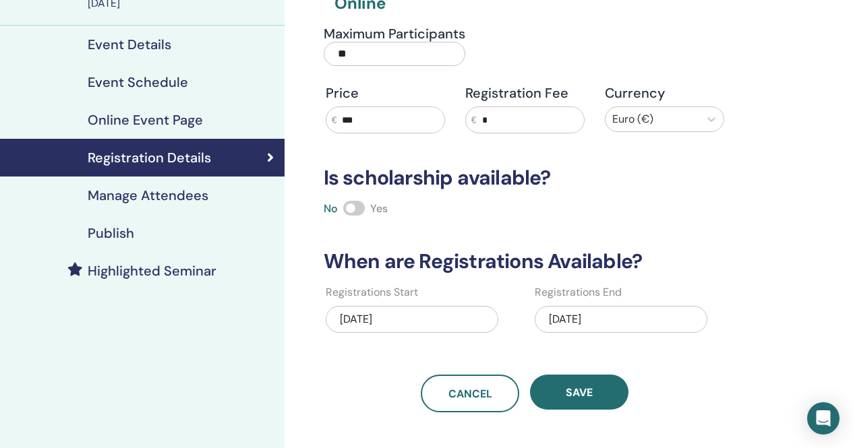
click at [636, 319] on div "[DATE]" at bounding box center [621, 319] width 173 height 27
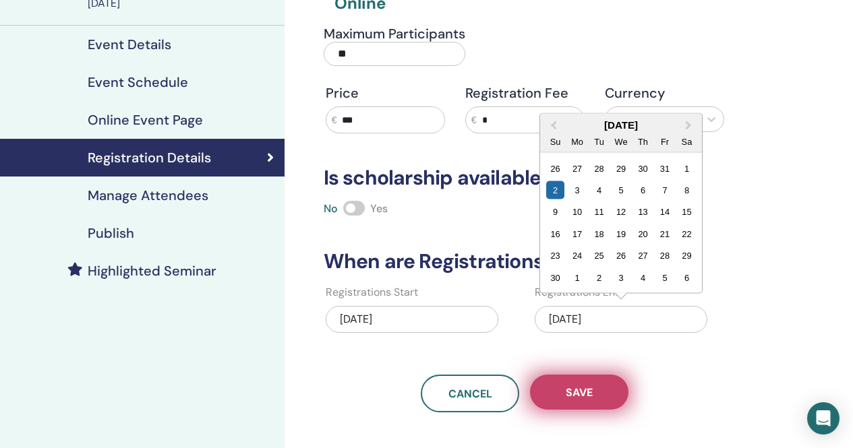
click at [576, 396] on span "Save" at bounding box center [579, 393] width 27 height 14
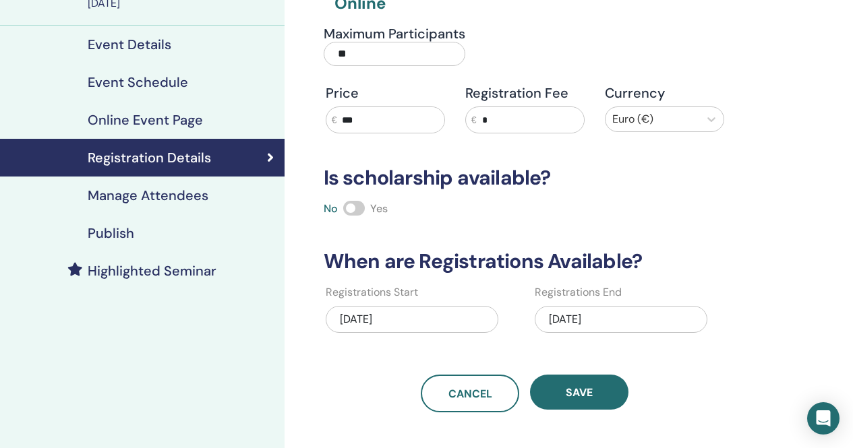
click at [104, 239] on h4 "Publish" at bounding box center [111, 233] width 47 height 16
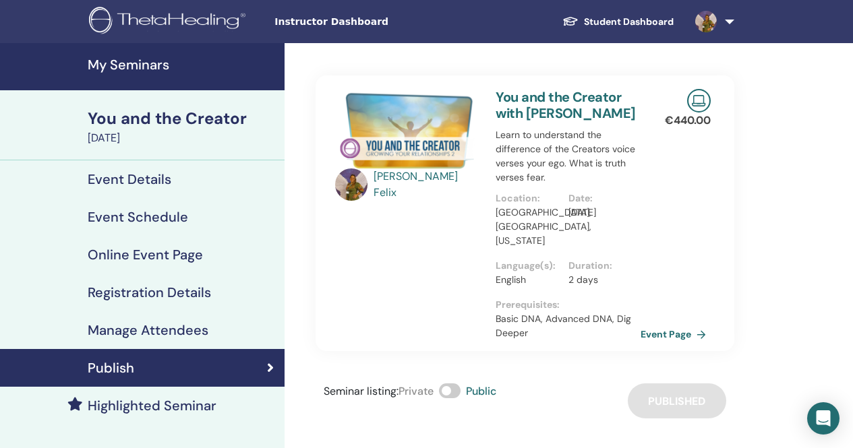
click at [156, 72] on h4 "My Seminars" at bounding box center [182, 65] width 189 height 16
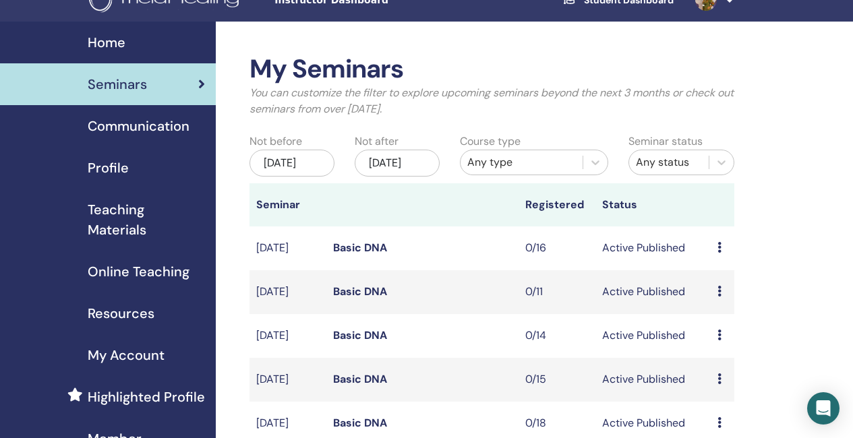
scroll to position [67, 0]
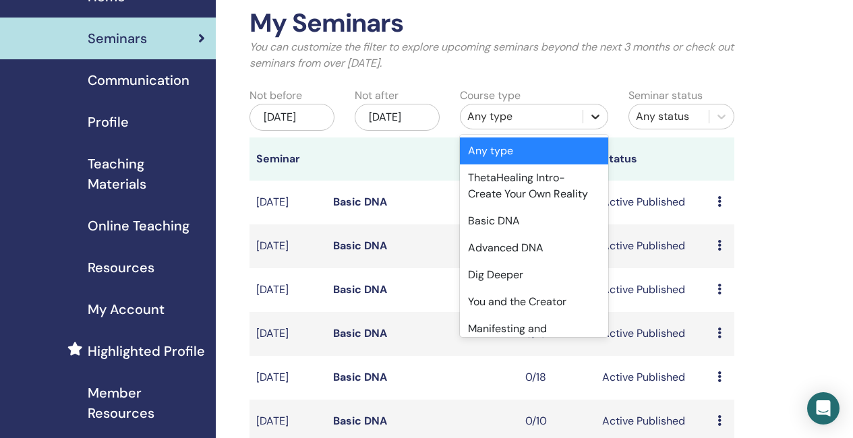
click at [597, 118] on icon at bounding box center [595, 116] width 13 height 13
